Goal: Task Accomplishment & Management: Complete application form

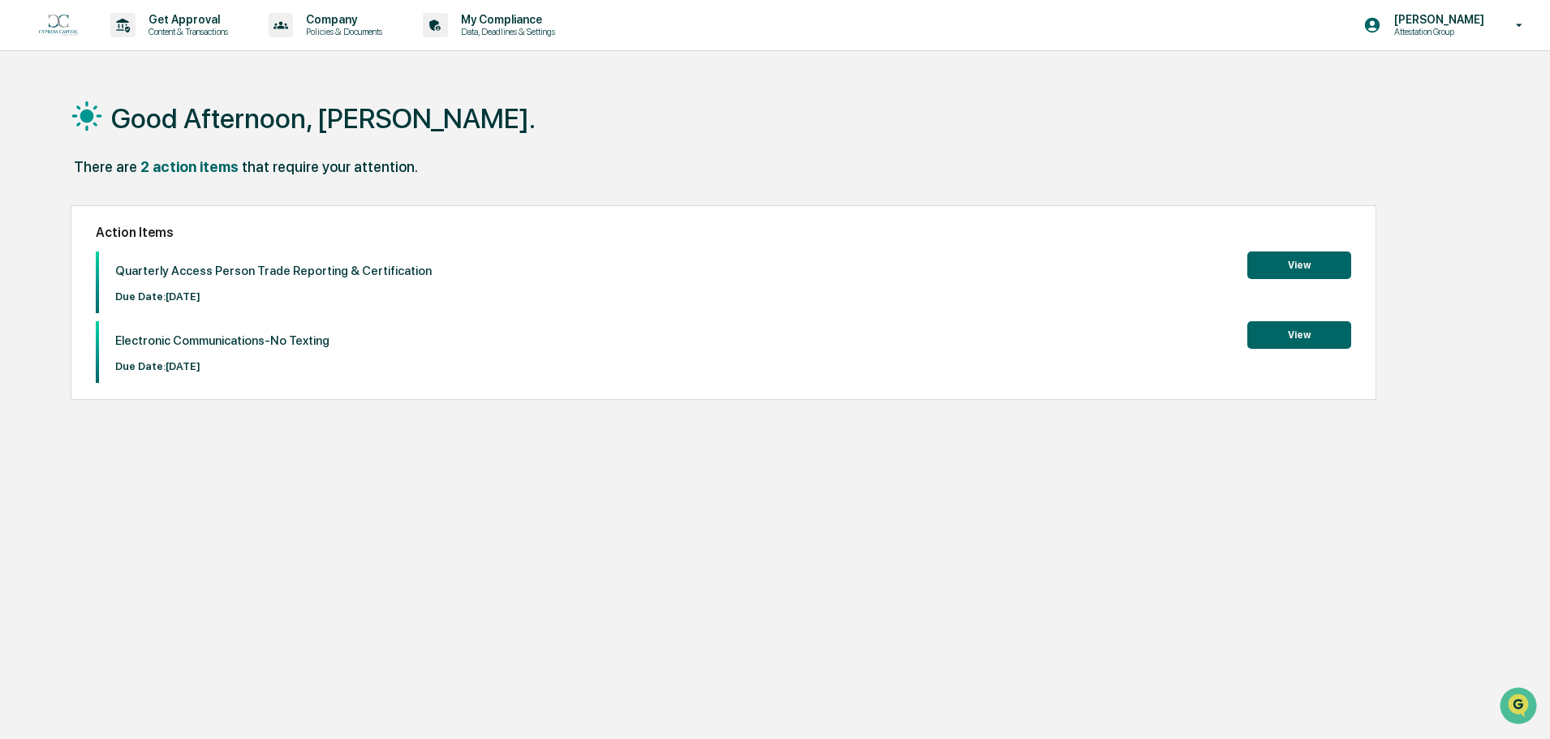
click at [1286, 258] on button "View" at bounding box center [1299, 266] width 104 height 28
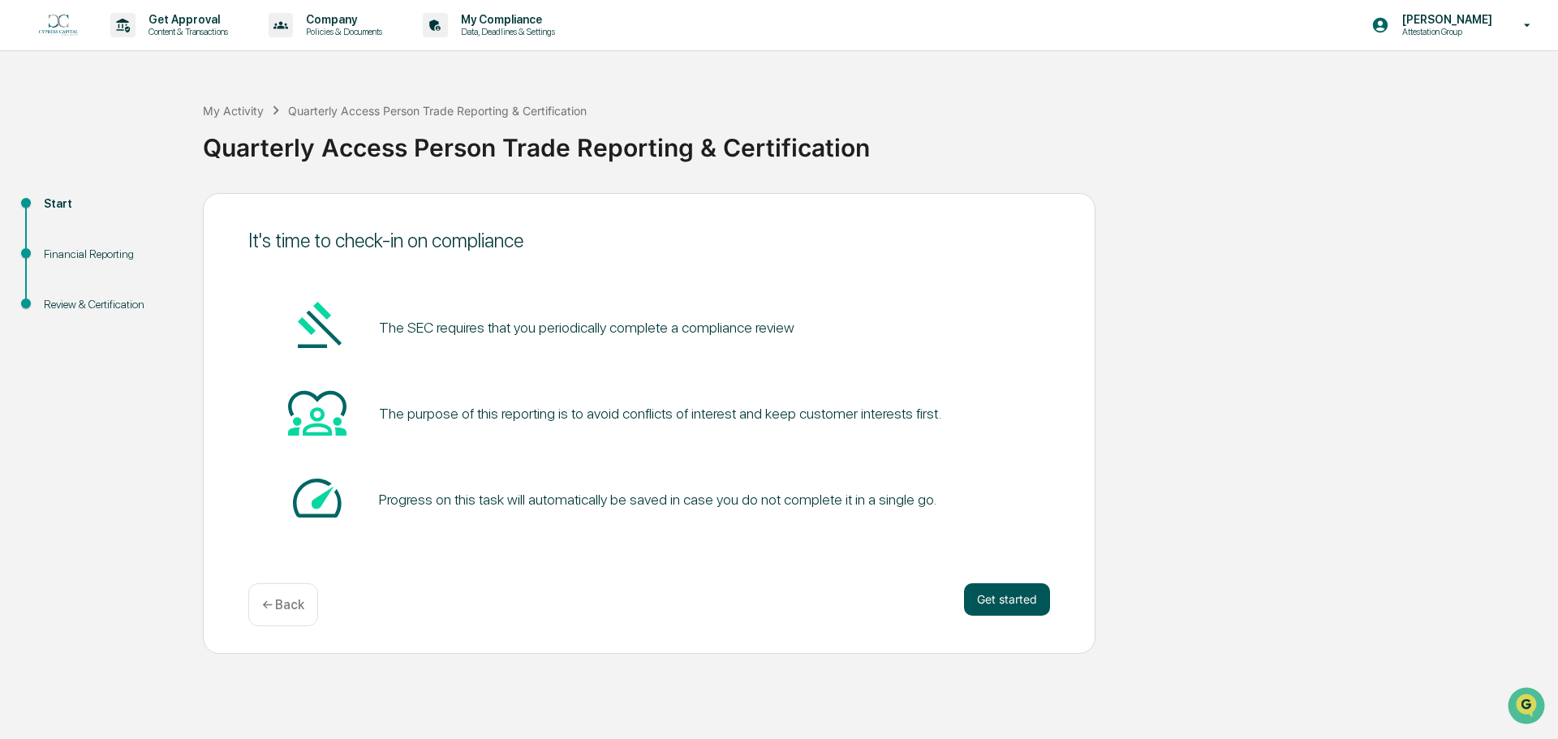
click at [989, 590] on button "Get started" at bounding box center [1007, 599] width 86 height 32
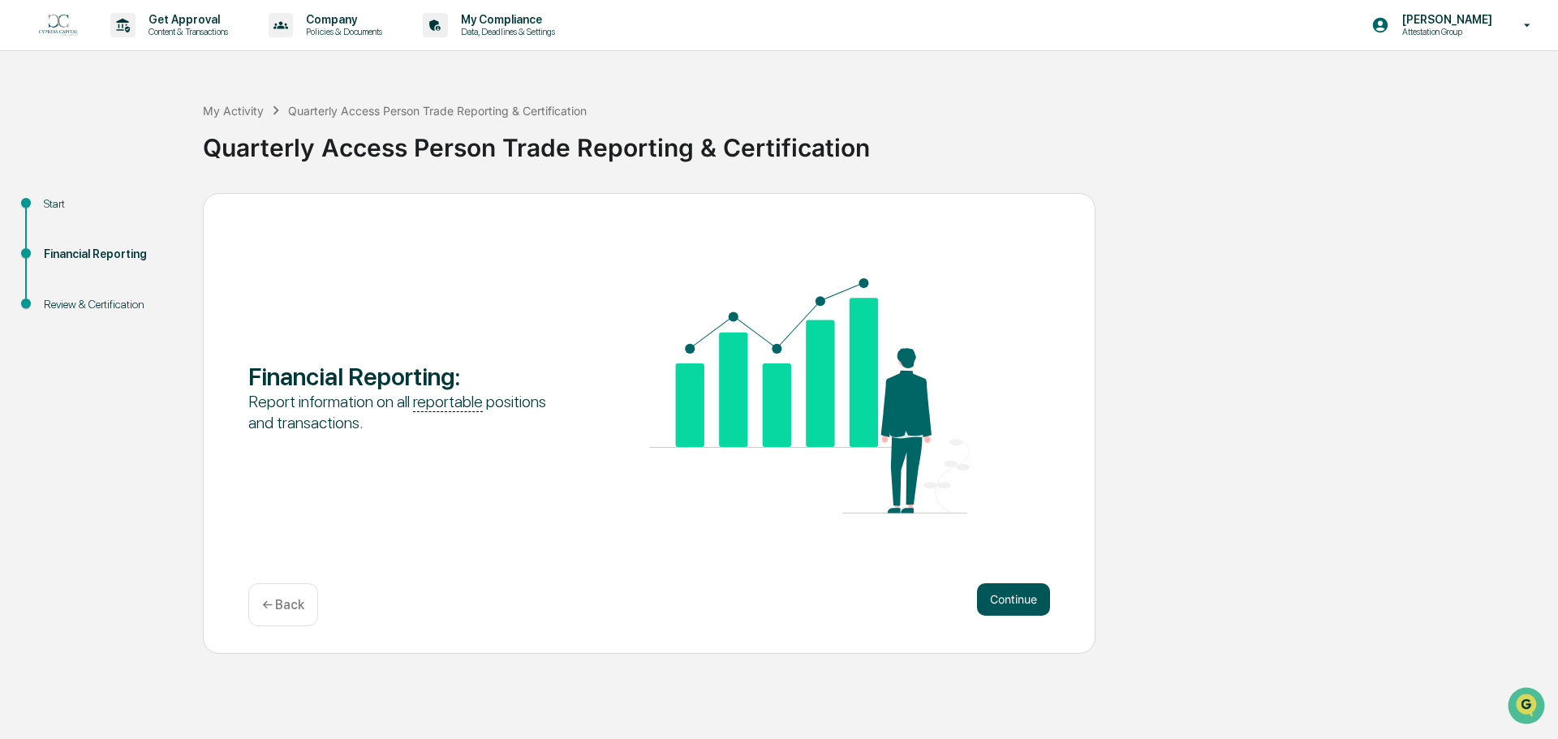
click at [1018, 598] on button "Continue" at bounding box center [1013, 599] width 73 height 32
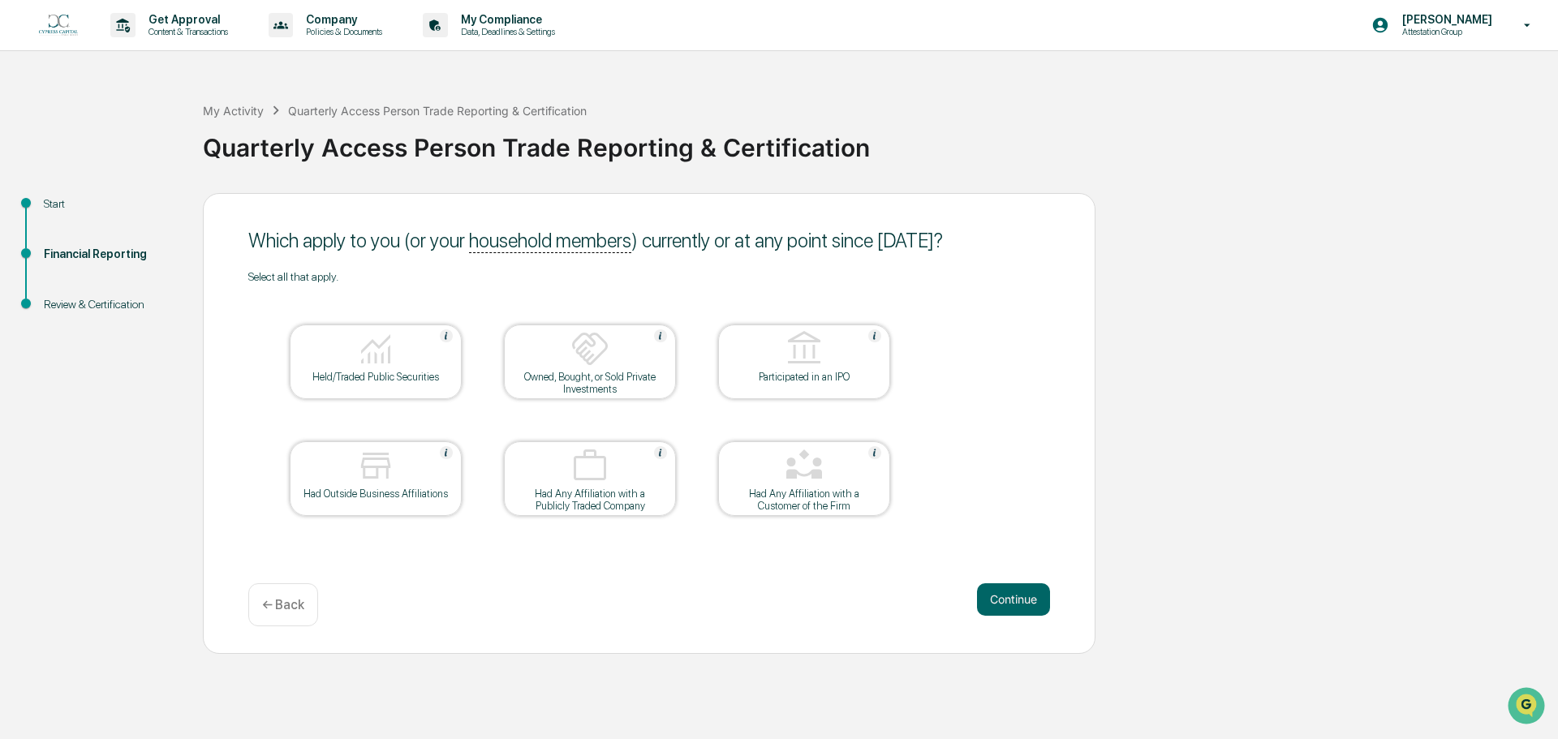
click at [390, 359] on img at bounding box center [375, 348] width 39 height 39
click at [1011, 589] on button "Continue" at bounding box center [1013, 599] width 73 height 32
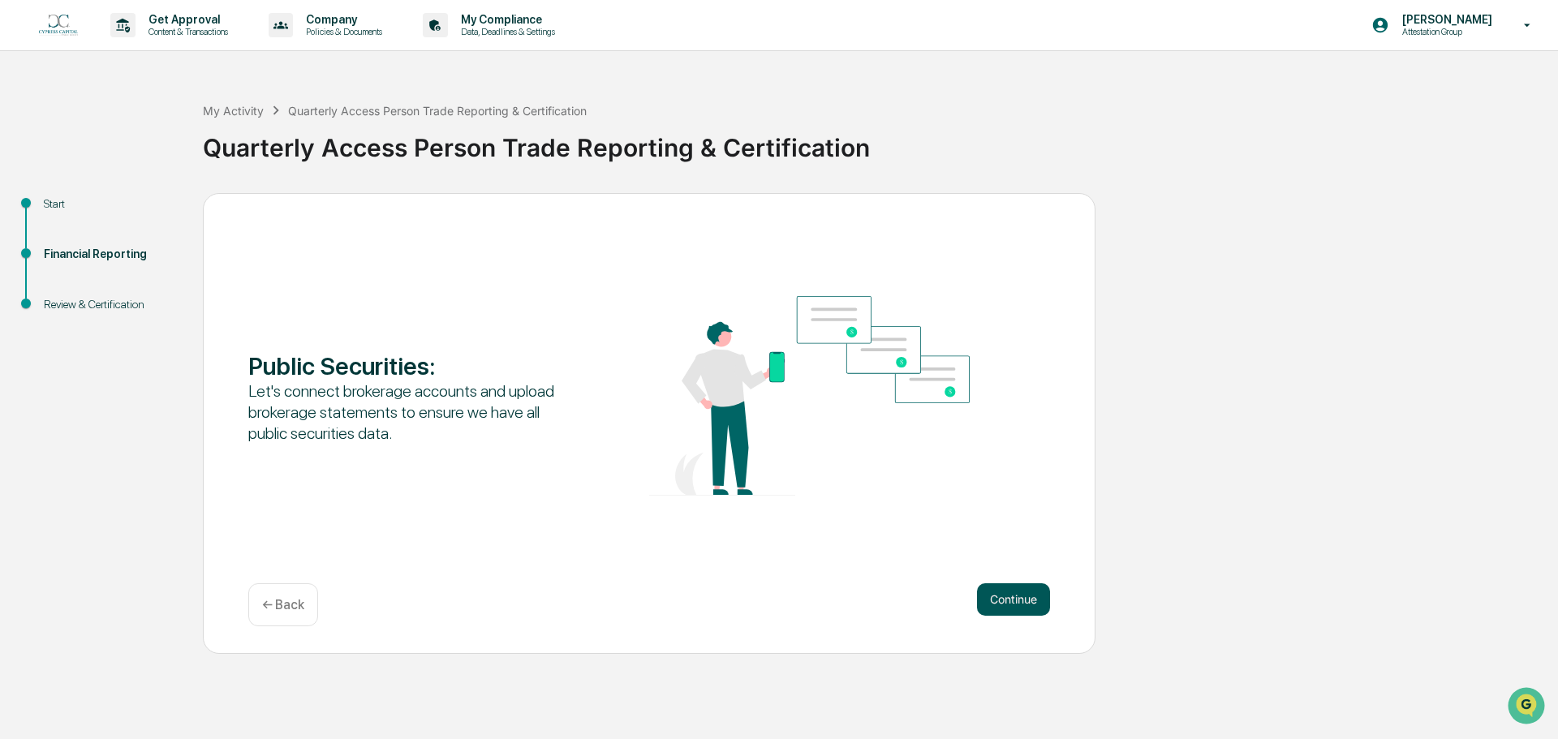
click at [1000, 599] on button "Continue" at bounding box center [1013, 599] width 73 height 32
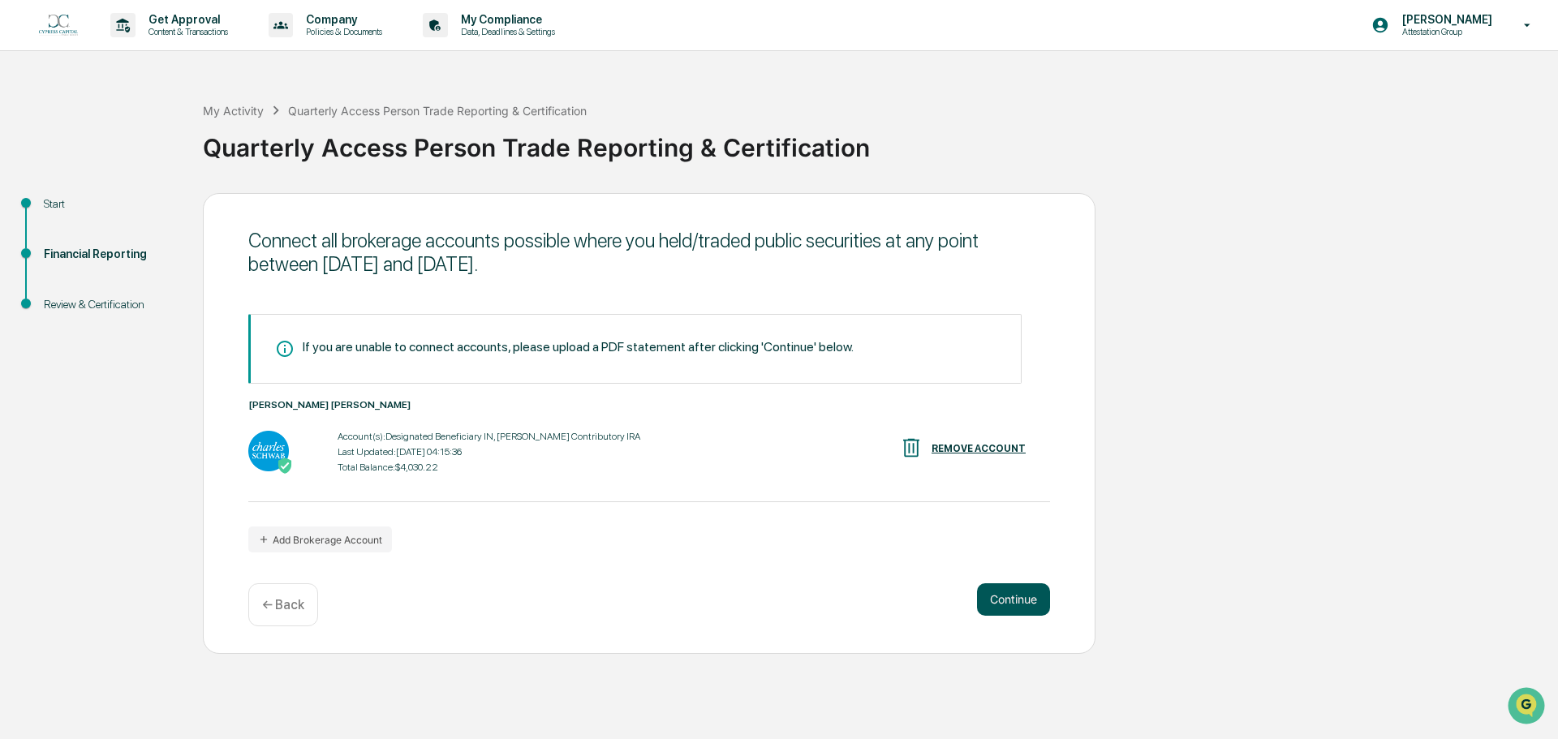
click at [1000, 599] on button "Continue" at bounding box center [1013, 599] width 73 height 32
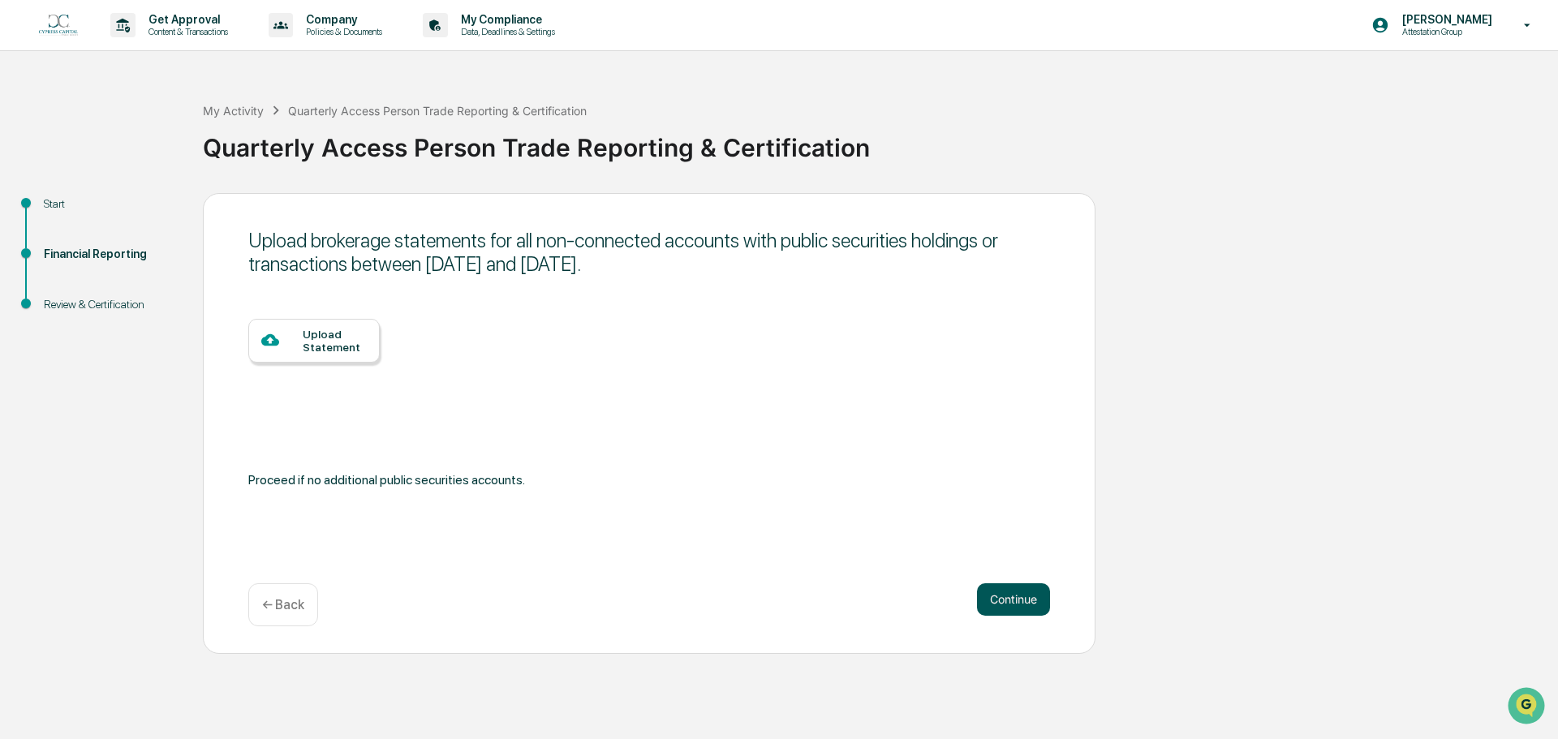
click at [989, 591] on button "Continue" at bounding box center [1013, 599] width 73 height 32
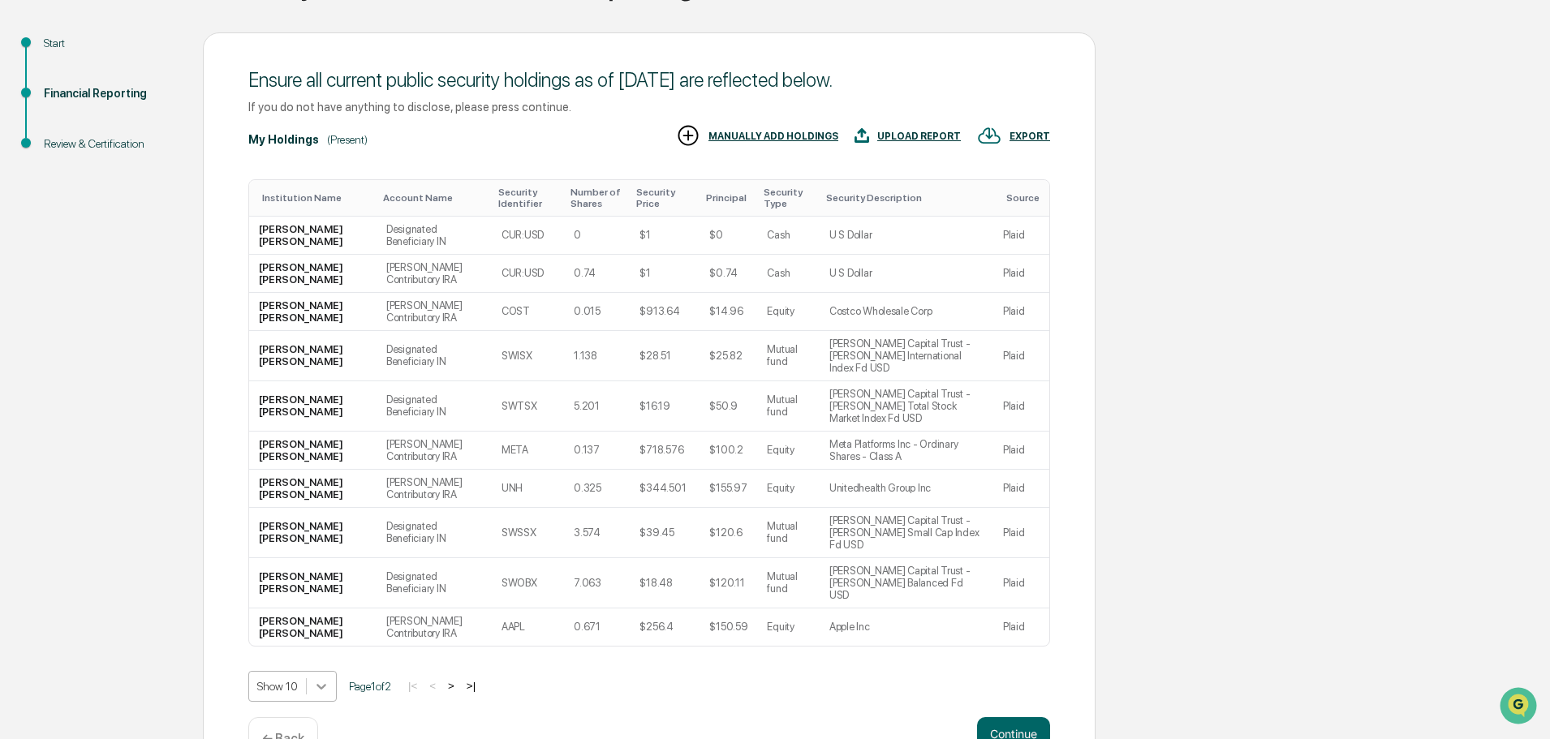
scroll to position [217, 0]
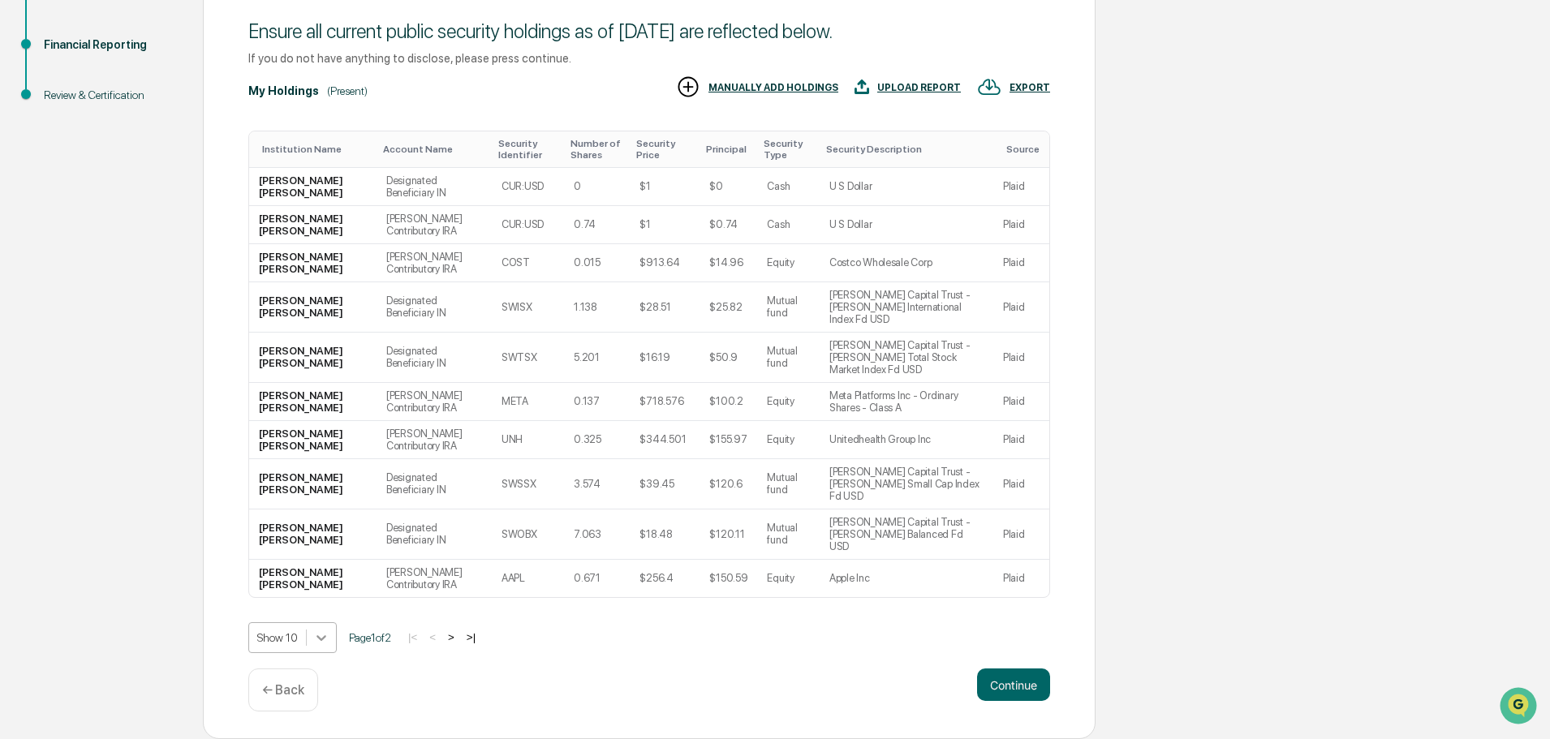
click at [315, 629] on body "Get Approval Content & Transactions Company Policies & Documents My Compliance …" at bounding box center [775, 265] width 1550 height 949
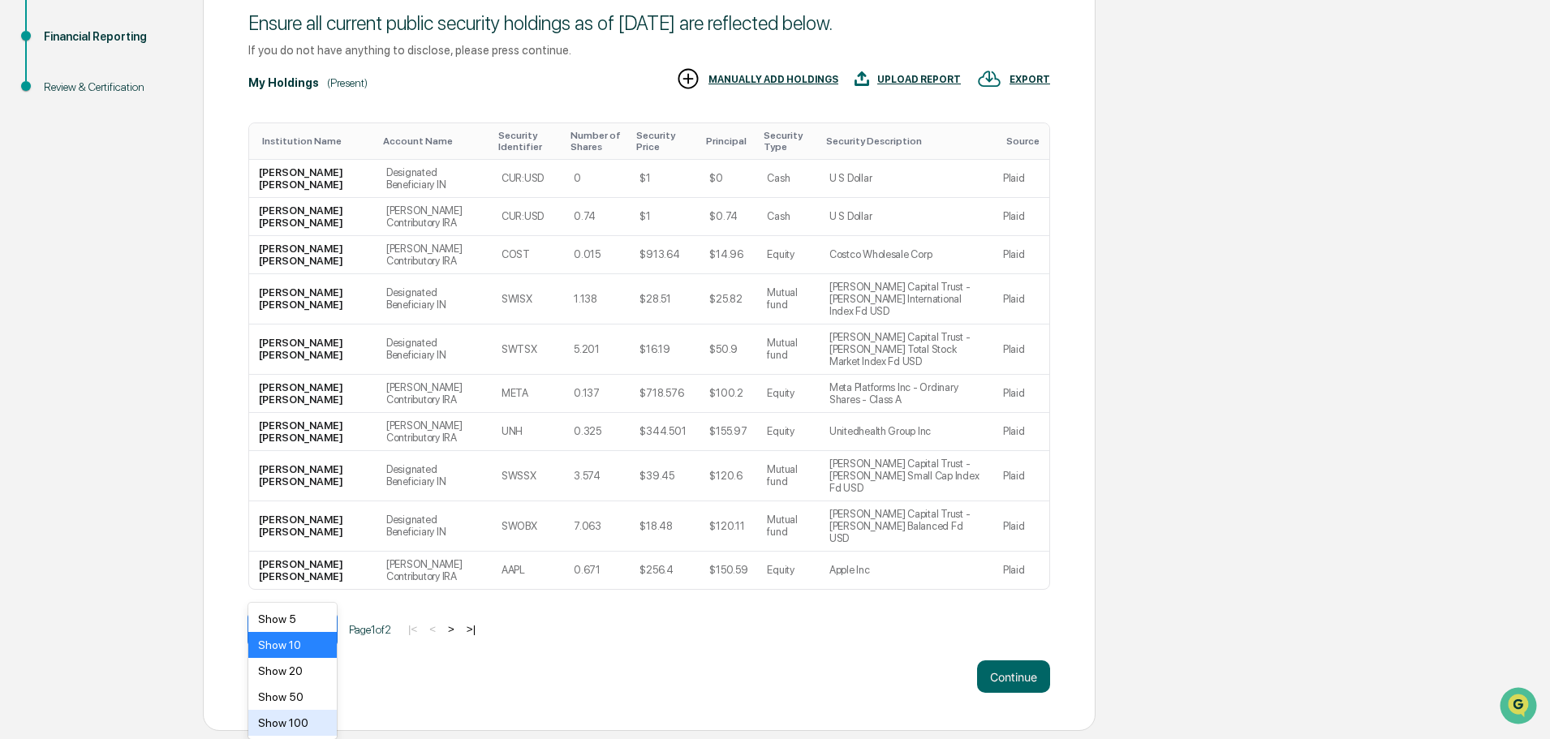
click at [281, 718] on div "Show 100" at bounding box center [292, 723] width 88 height 26
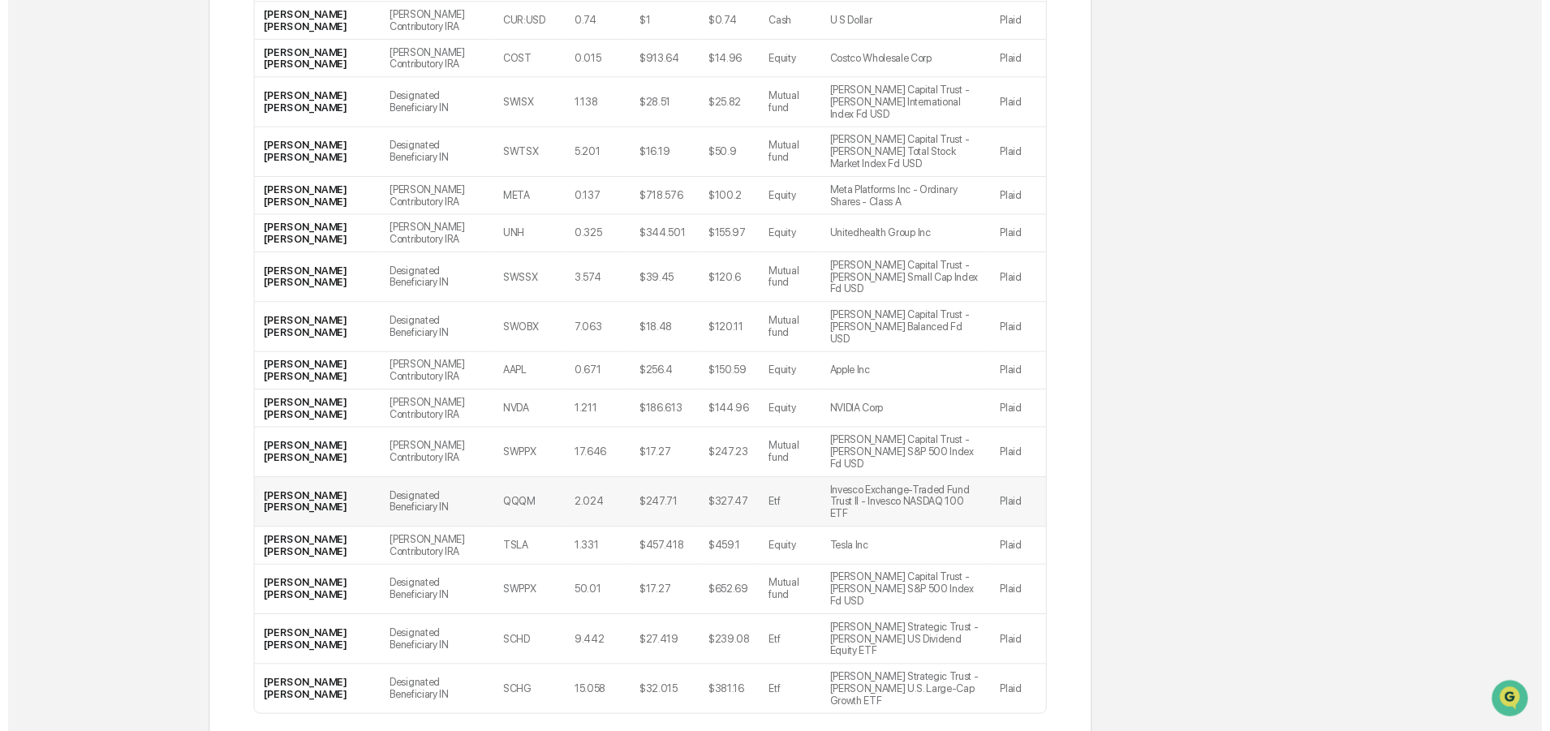
scroll to position [428, 0]
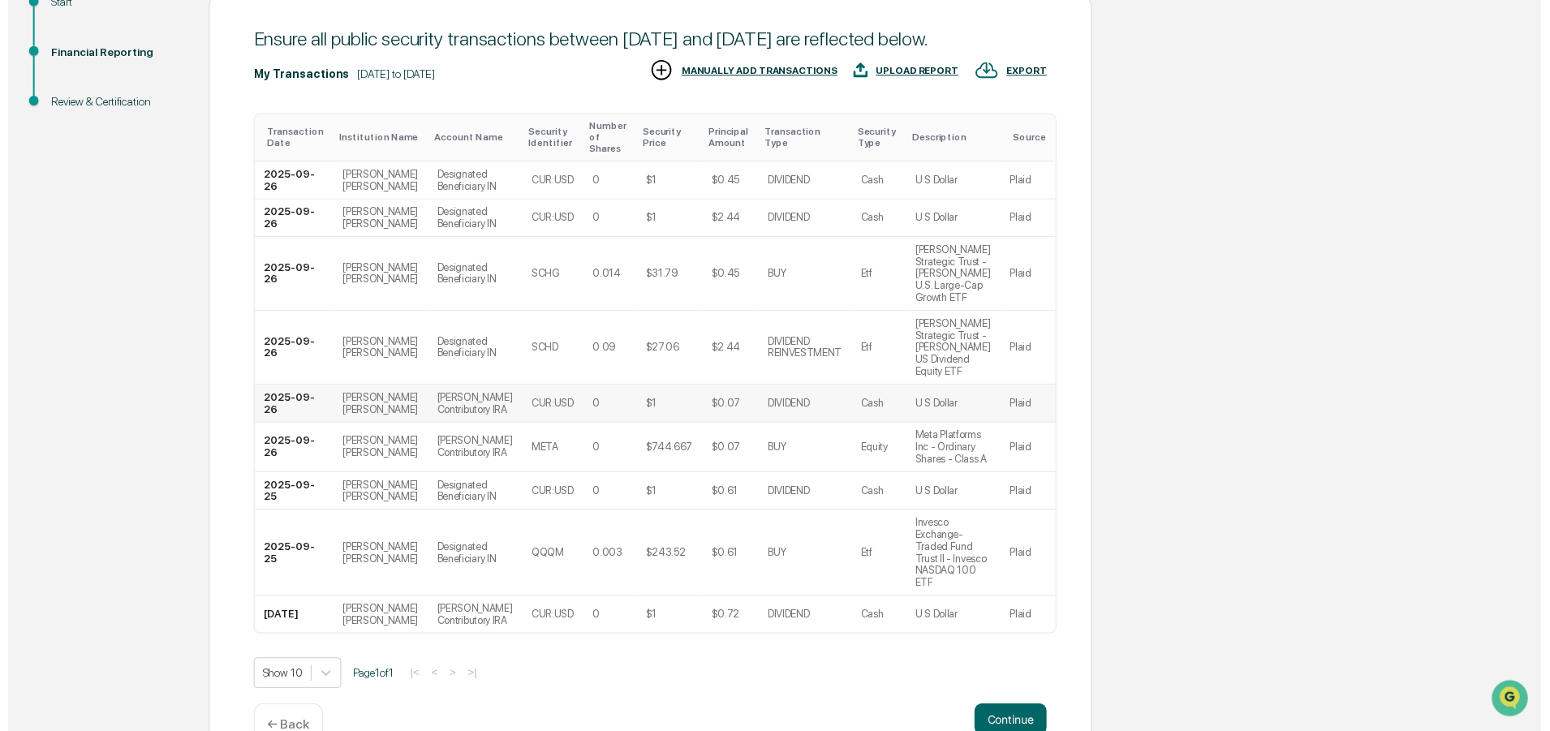
scroll to position [220, 0]
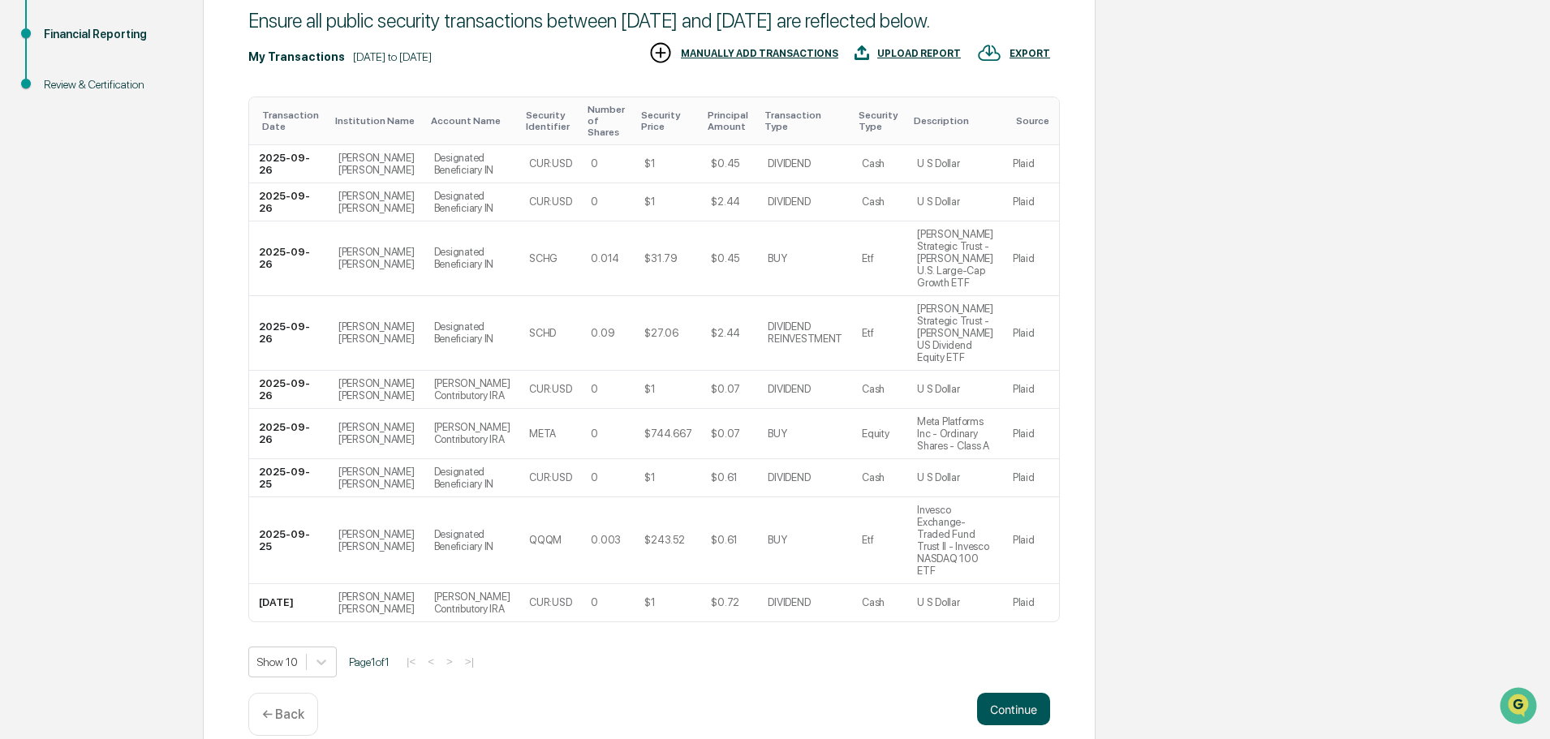
click at [1005, 693] on button "Continue" at bounding box center [1013, 709] width 73 height 32
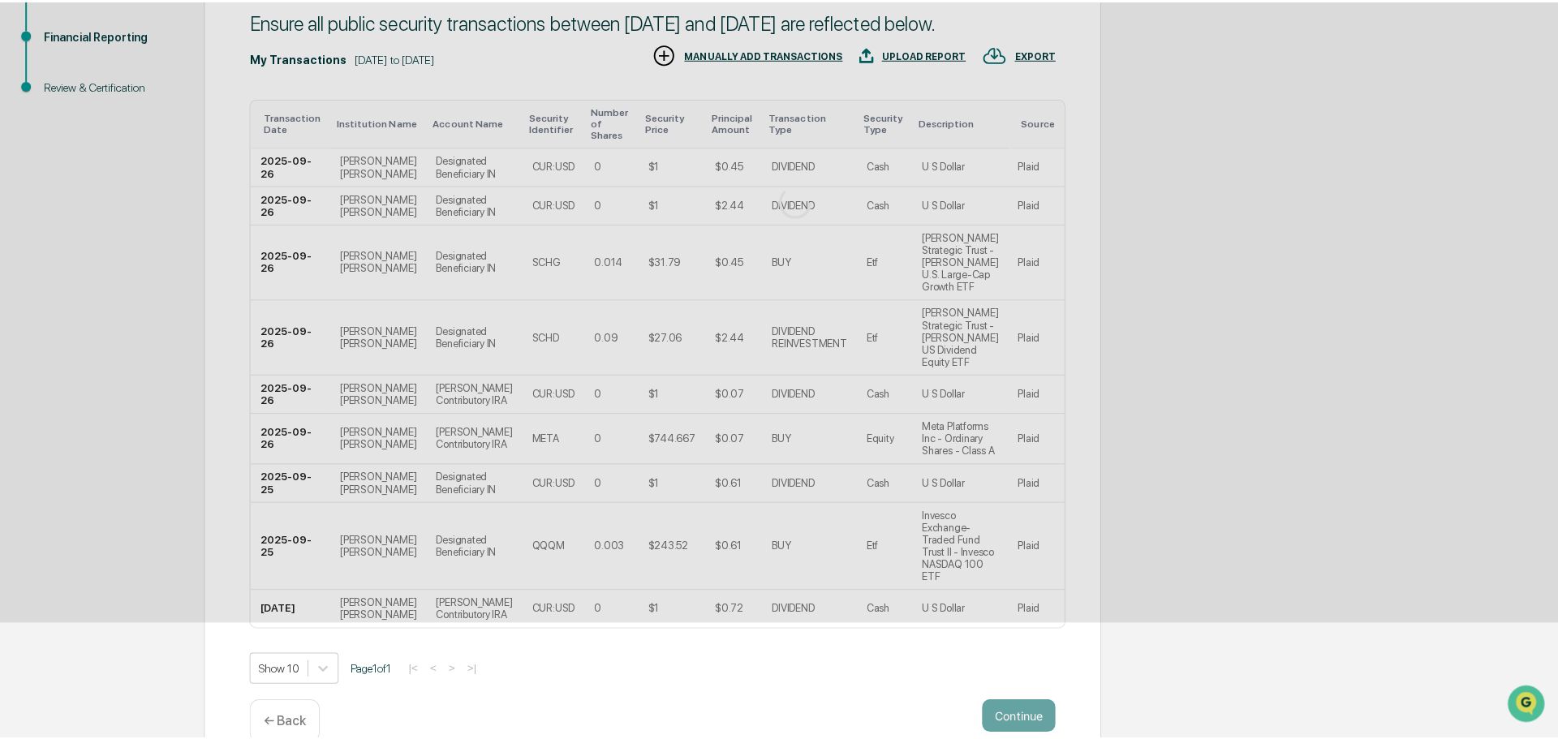
scroll to position [0, 0]
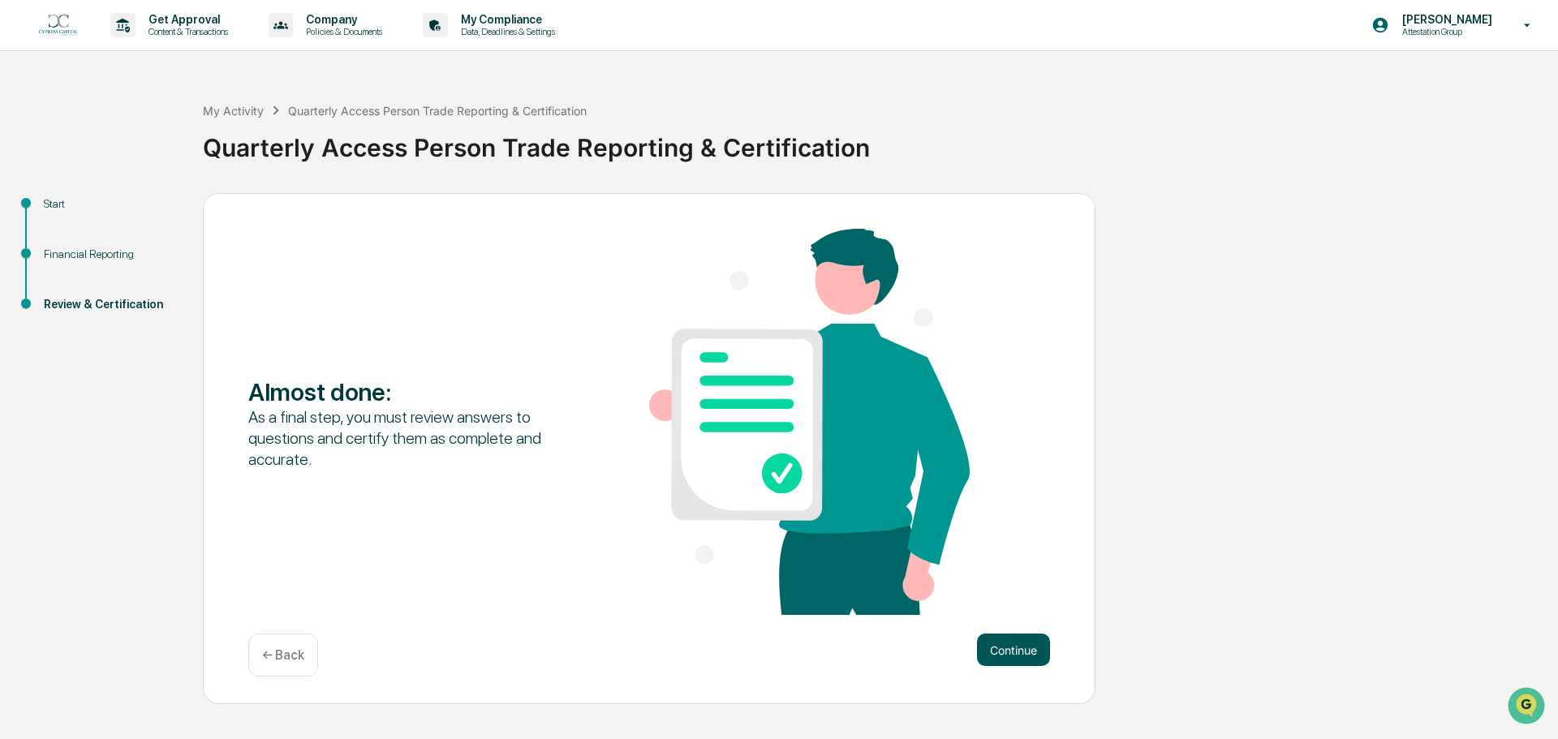
click at [1017, 653] on button "Continue" at bounding box center [1013, 650] width 73 height 32
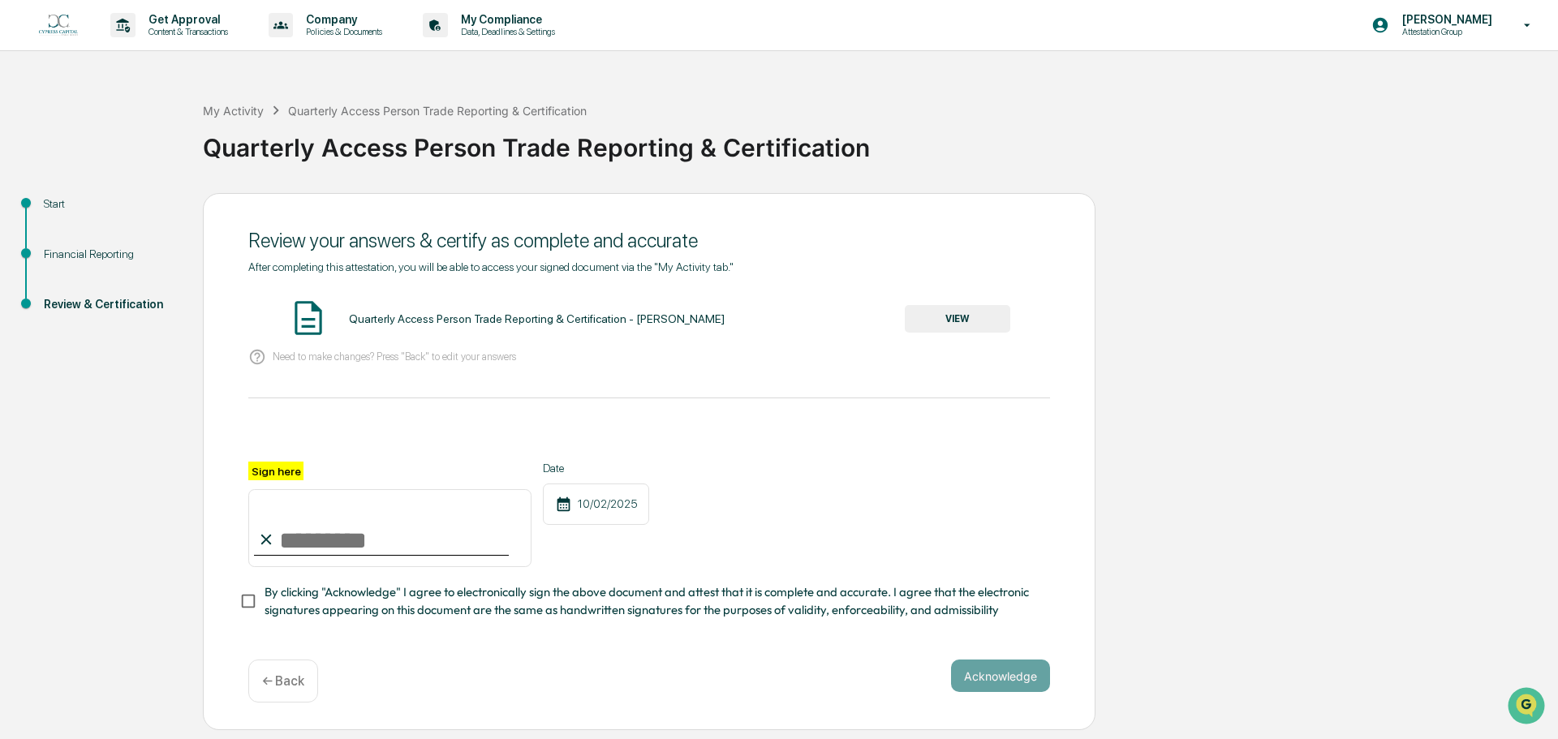
click at [991, 318] on button "VIEW" at bounding box center [957, 319] width 105 height 28
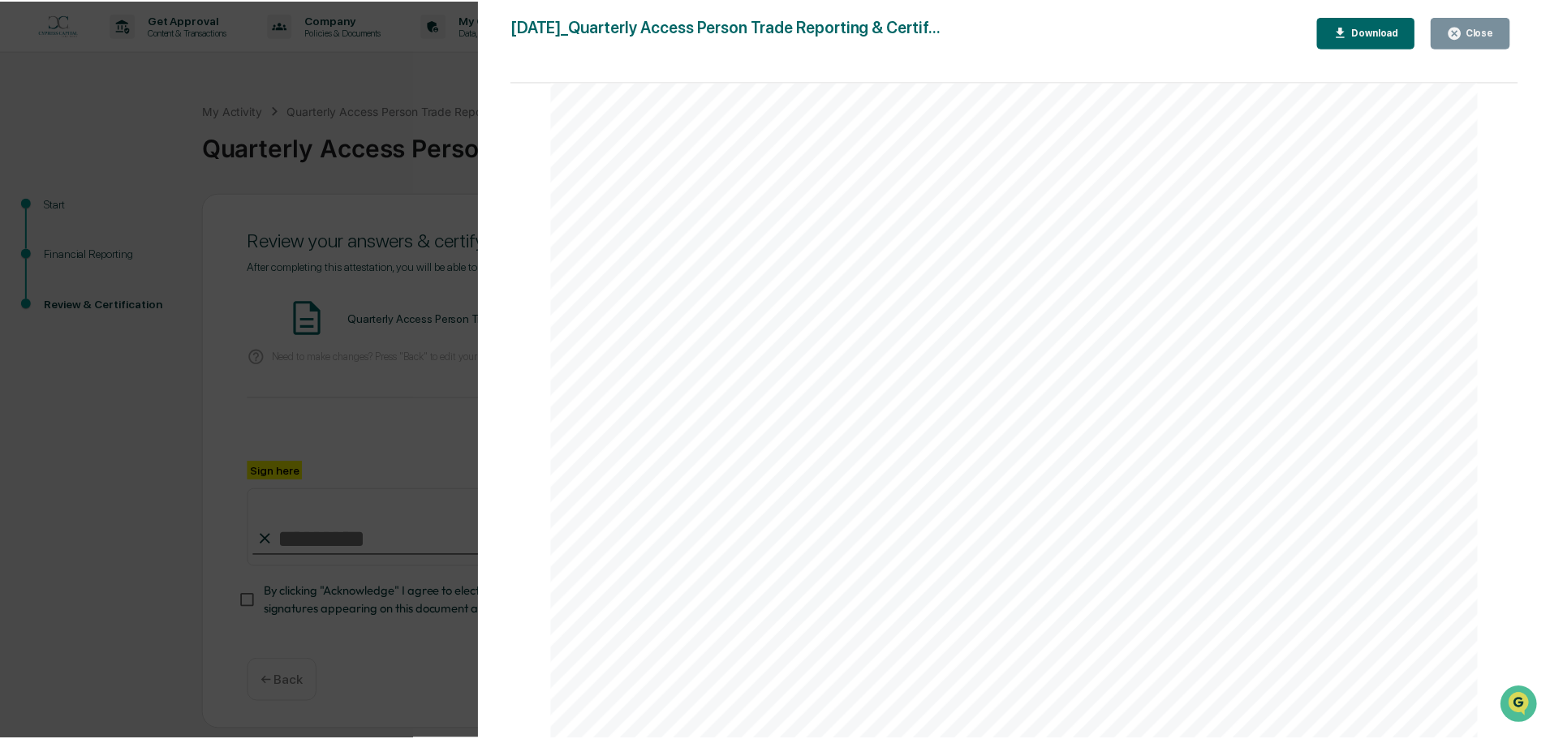
scroll to position [1815, 0]
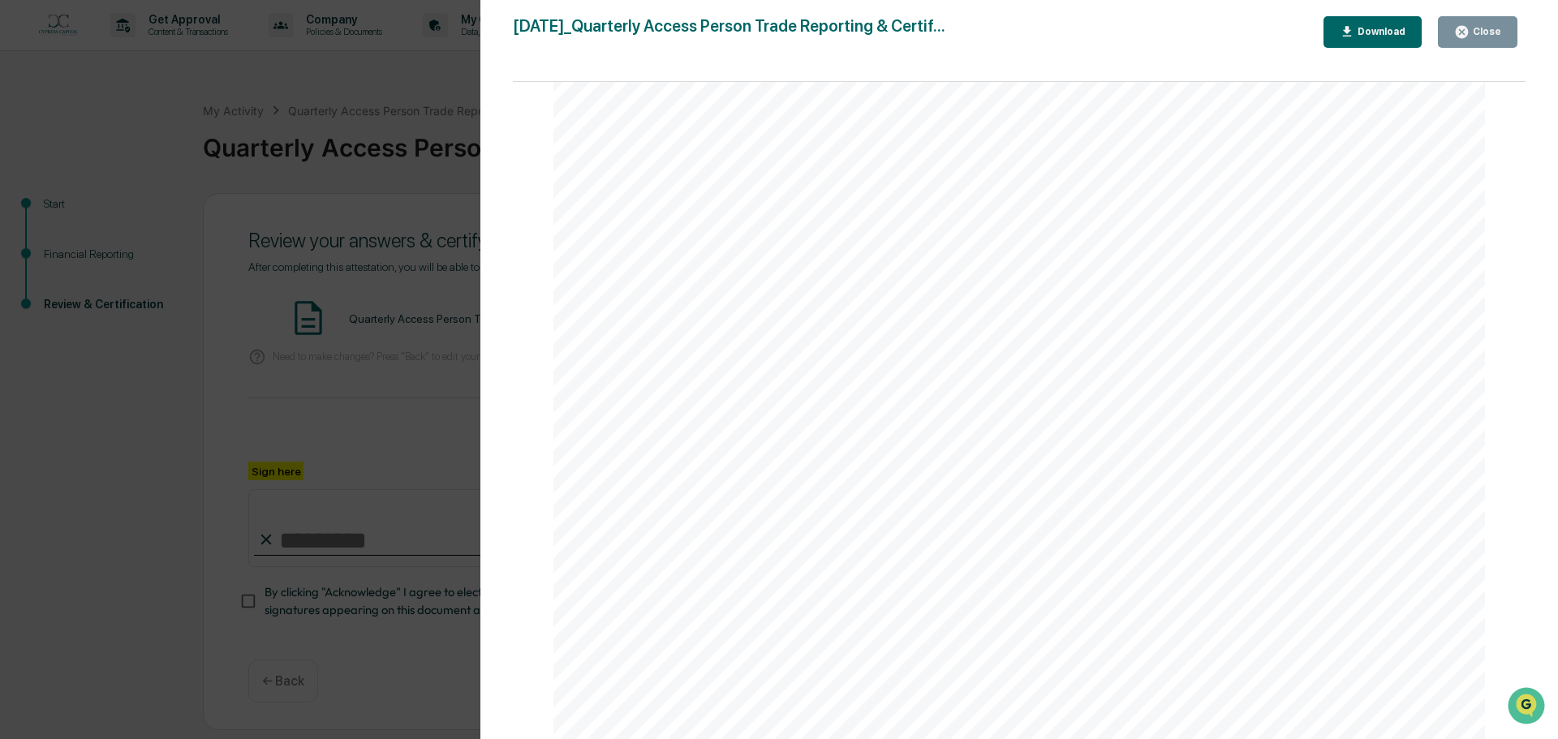
click at [1483, 37] on div "Close" at bounding box center [1486, 31] width 32 height 11
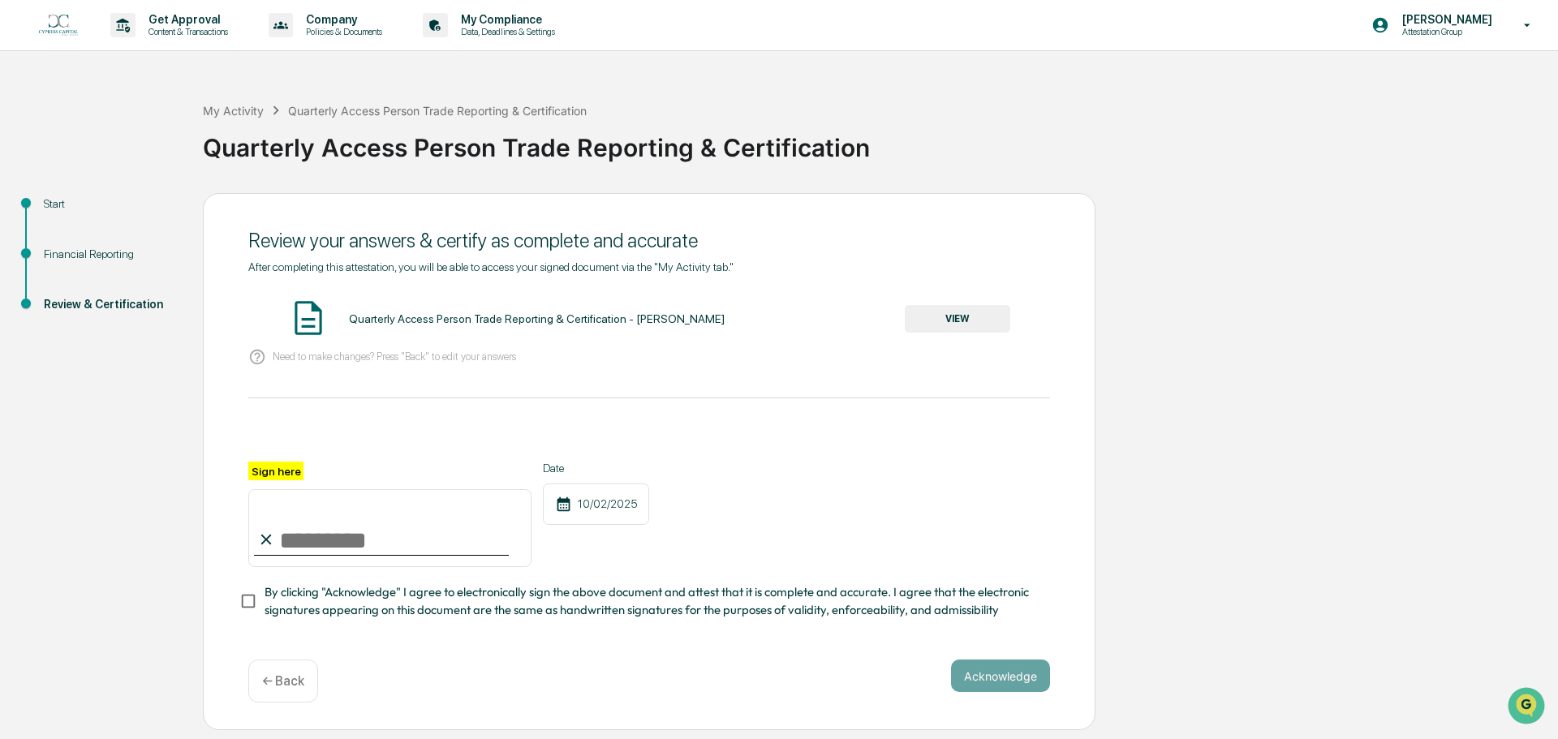
click at [342, 536] on input "Sign here" at bounding box center [389, 528] width 283 height 78
type input "**********"
click at [735, 596] on span "By clicking "Acknowledge" I agree to electronically sign the above document and…" at bounding box center [651, 601] width 773 height 37
click at [991, 678] on button "Acknowledge" at bounding box center [1000, 676] width 99 height 32
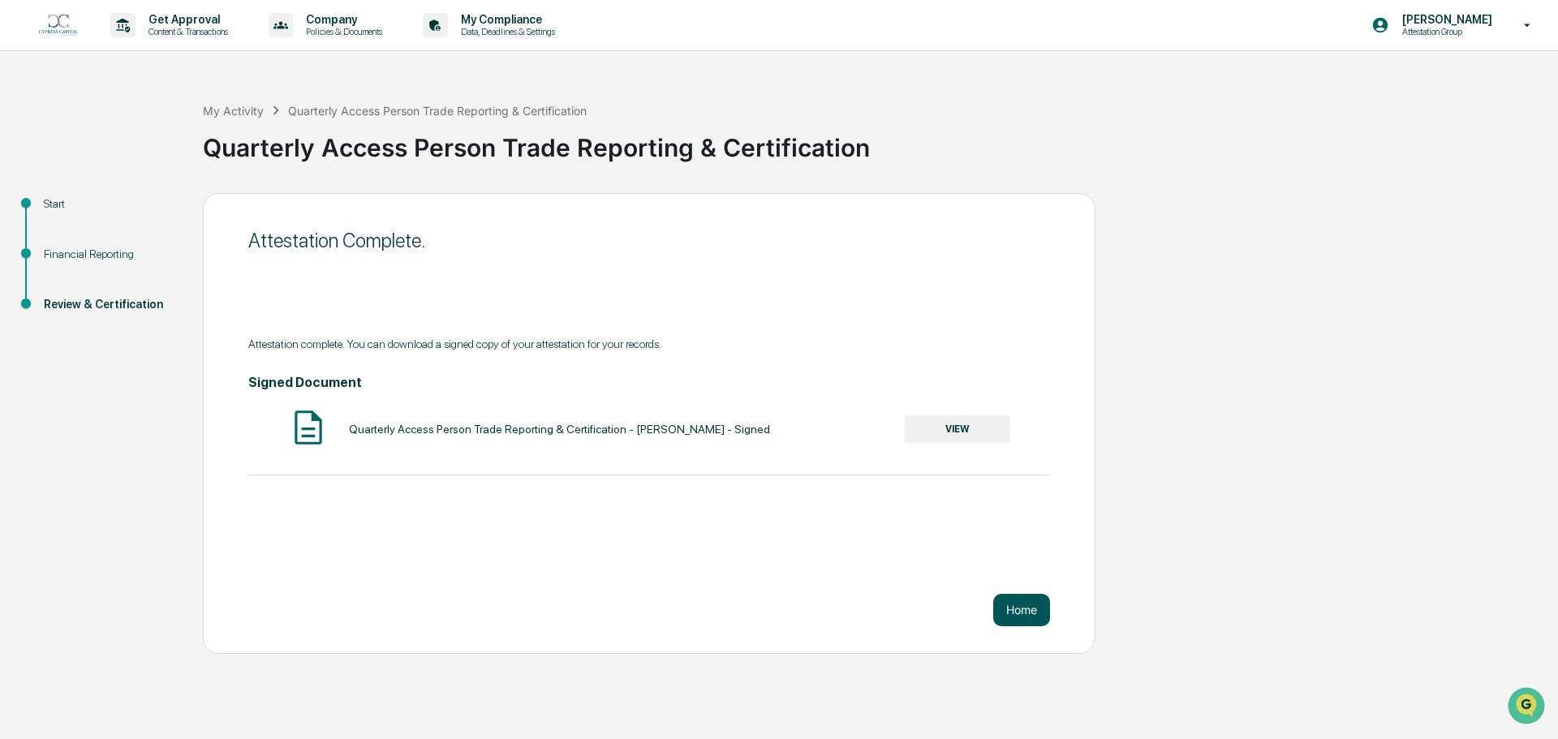
click at [1003, 615] on button "Home" at bounding box center [1021, 610] width 57 height 32
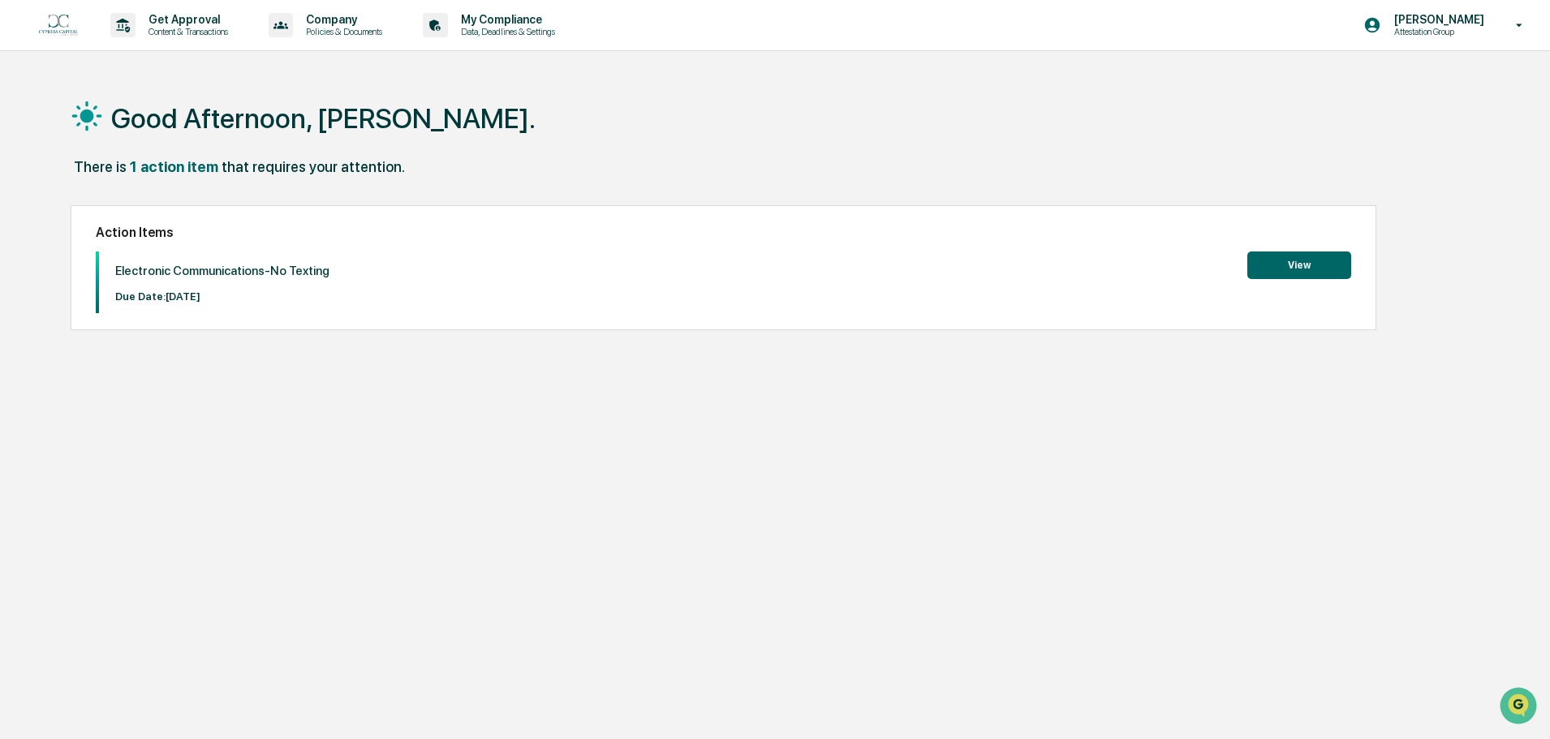
click at [1255, 273] on button "View" at bounding box center [1299, 266] width 104 height 28
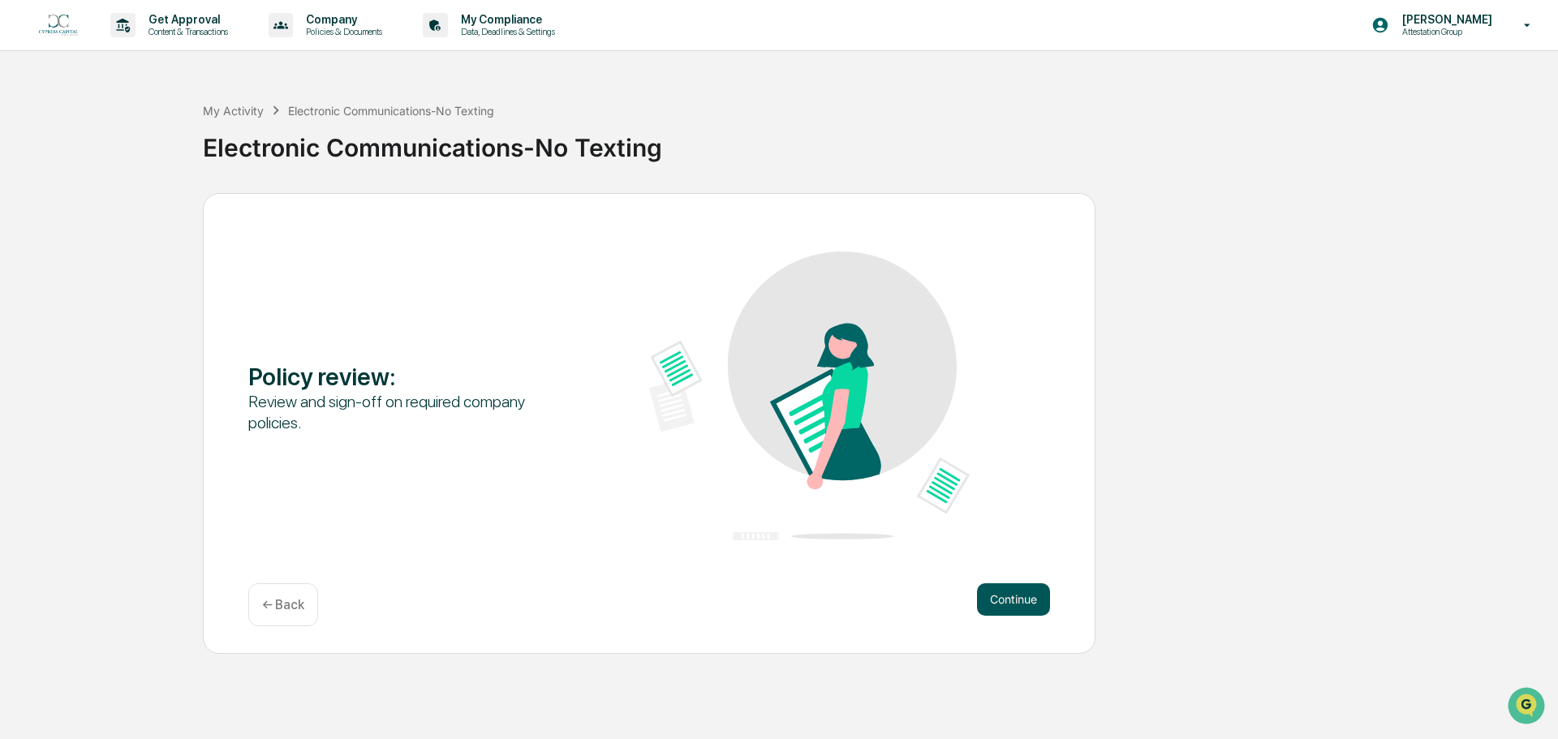
click at [1033, 601] on button "Continue" at bounding box center [1013, 599] width 73 height 32
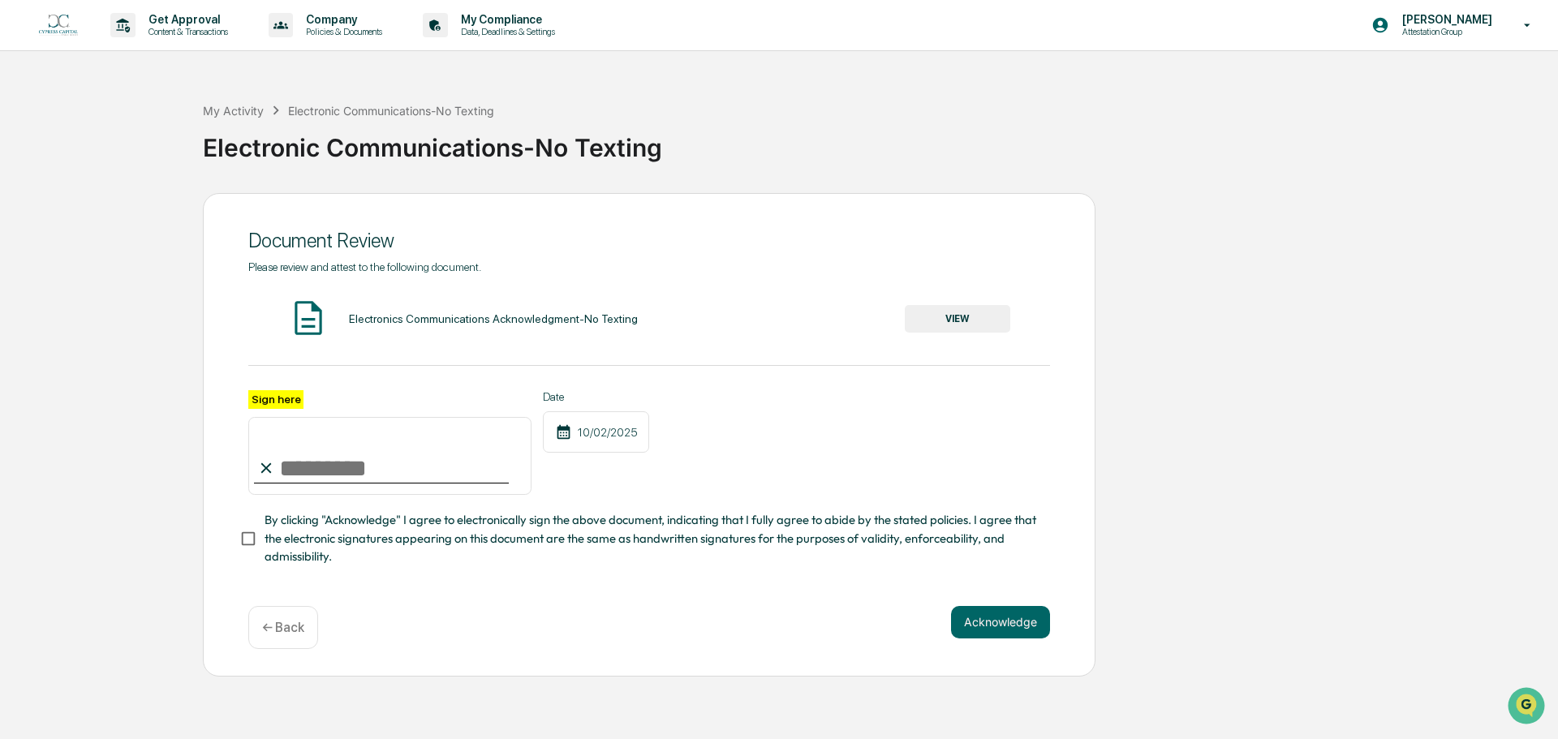
click at [979, 325] on button "VIEW" at bounding box center [957, 319] width 105 height 28
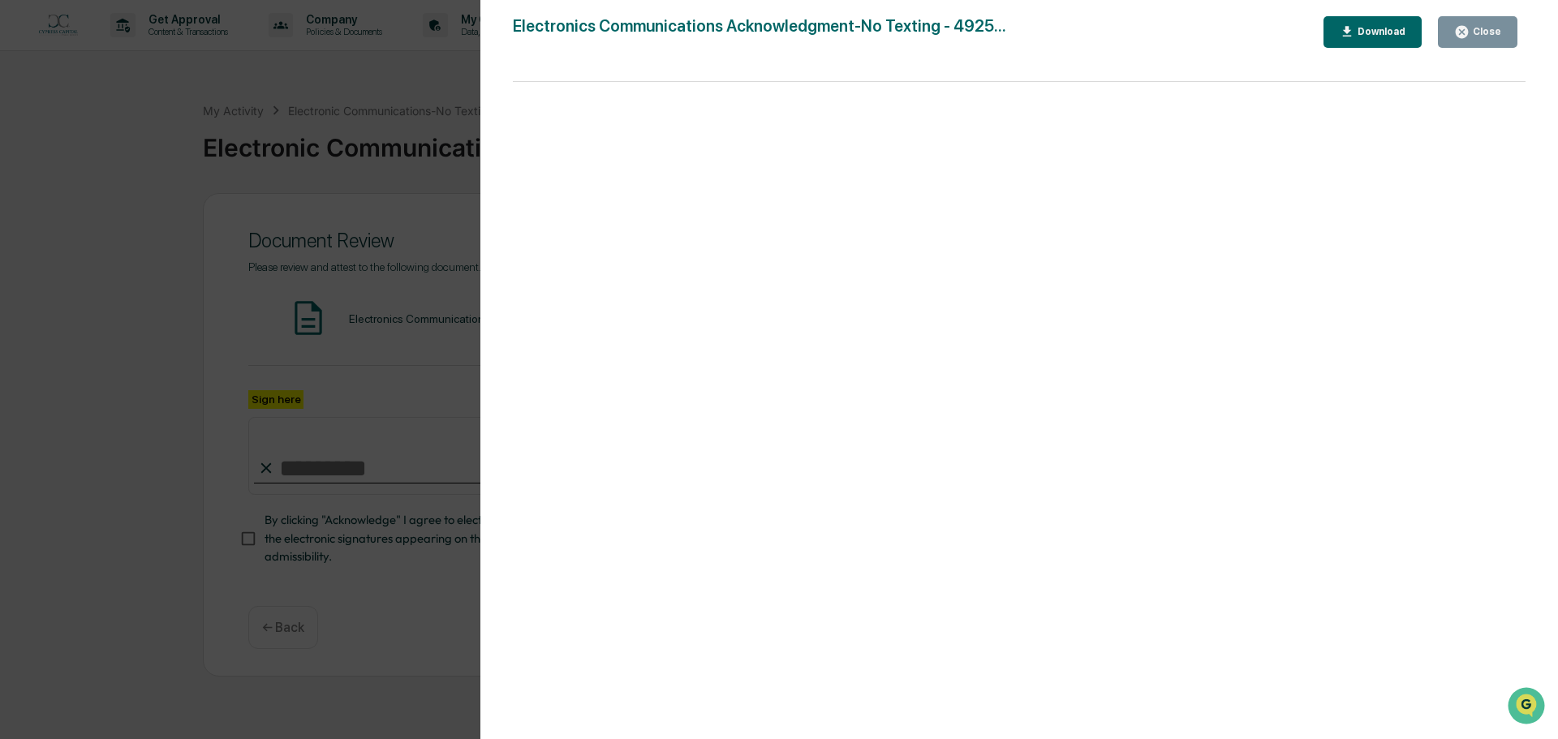
click at [1496, 26] on div "Close" at bounding box center [1486, 31] width 32 height 11
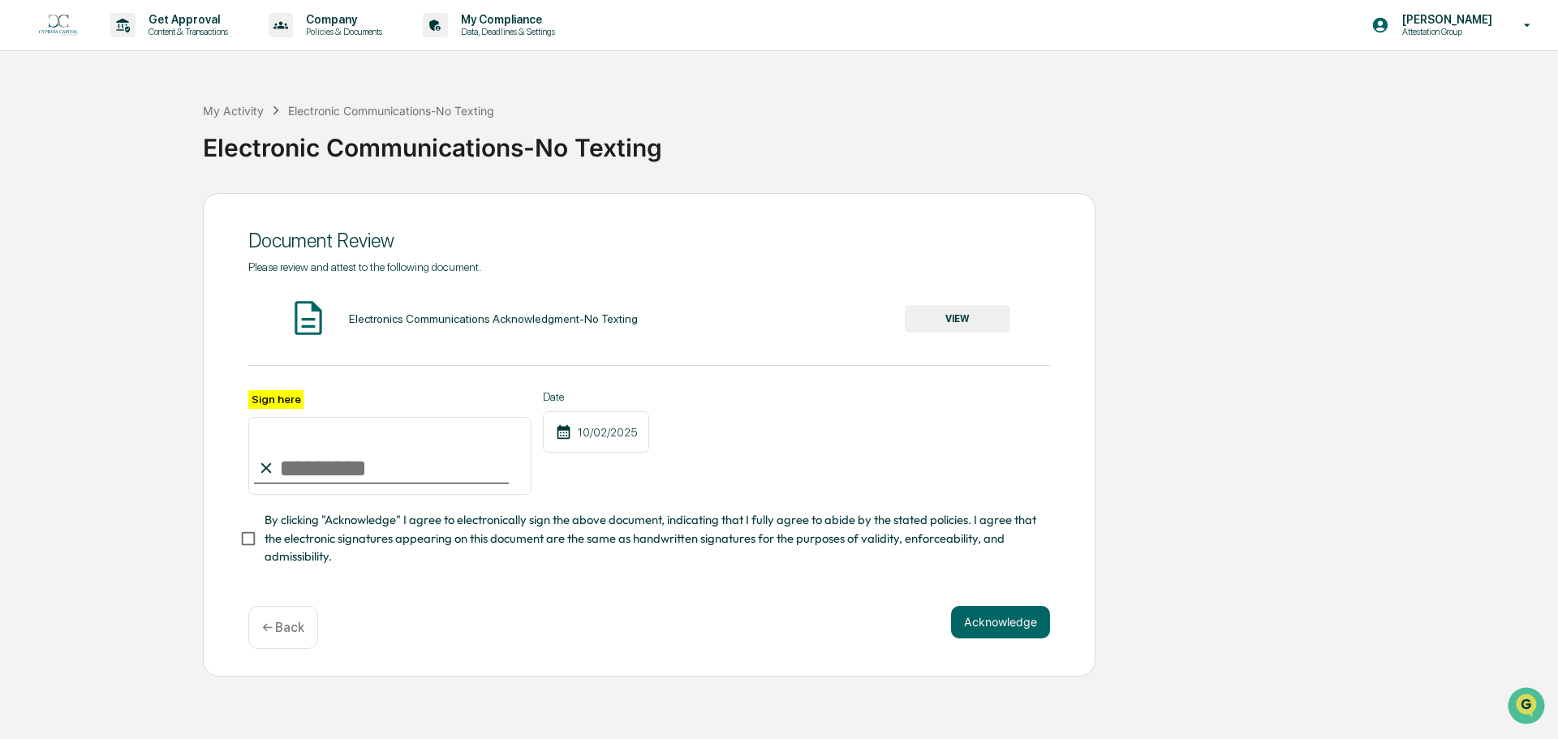
click at [364, 459] on input "Sign here" at bounding box center [389, 456] width 283 height 78
type input "**********"
click at [967, 631] on button "Acknowledge" at bounding box center [1000, 622] width 99 height 32
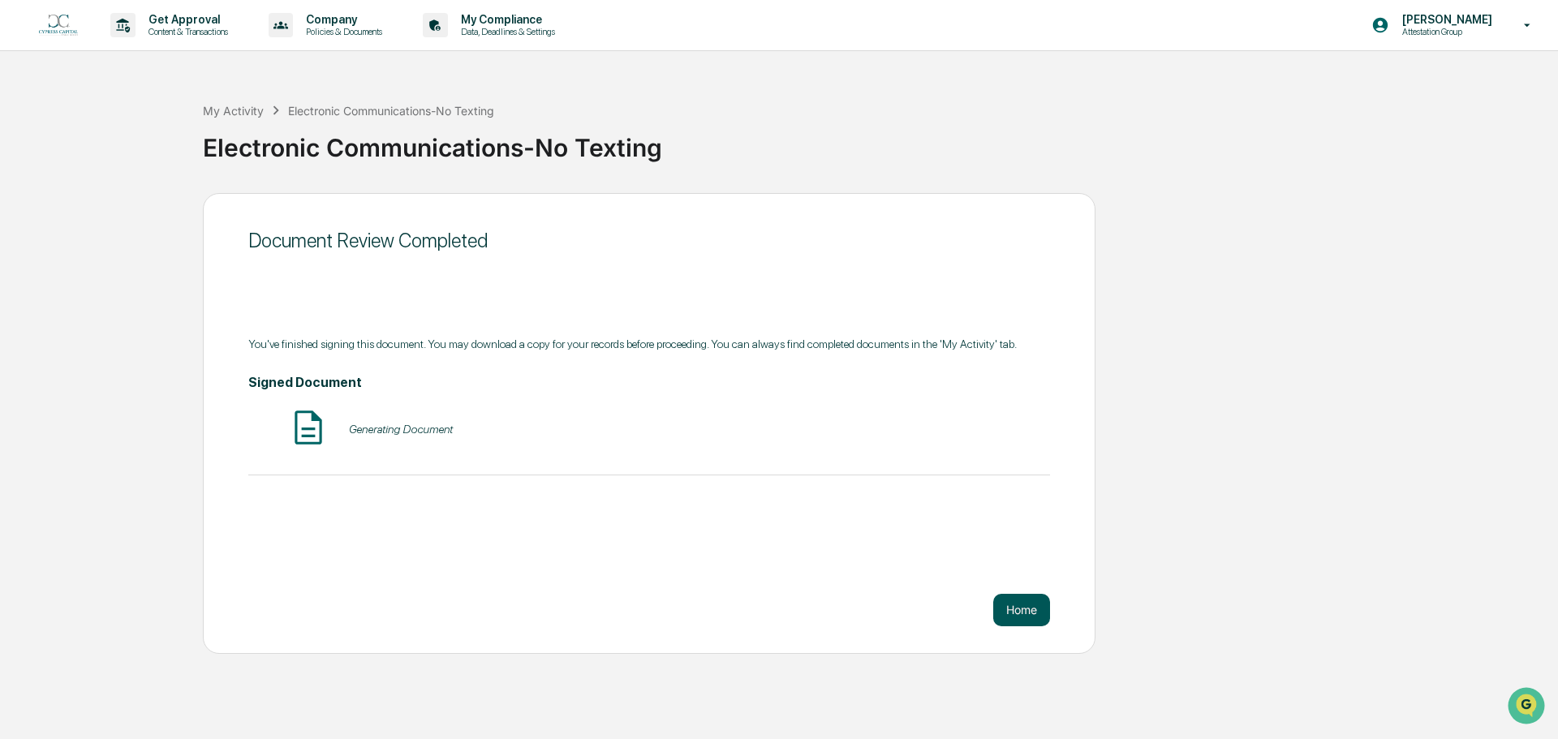
click at [1037, 611] on button "Home" at bounding box center [1021, 610] width 57 height 32
